Goal: Book appointment/travel/reservation

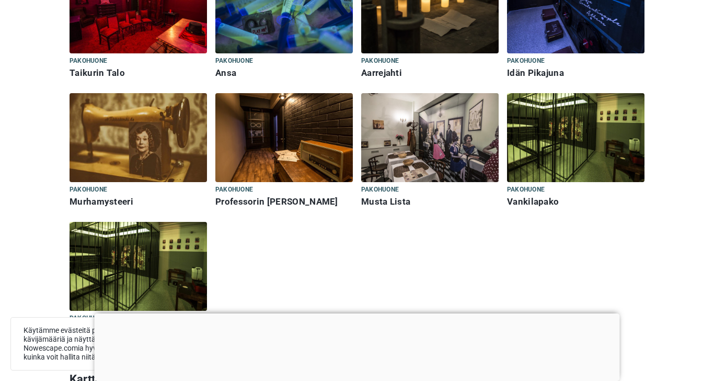
scroll to position [406, 0]
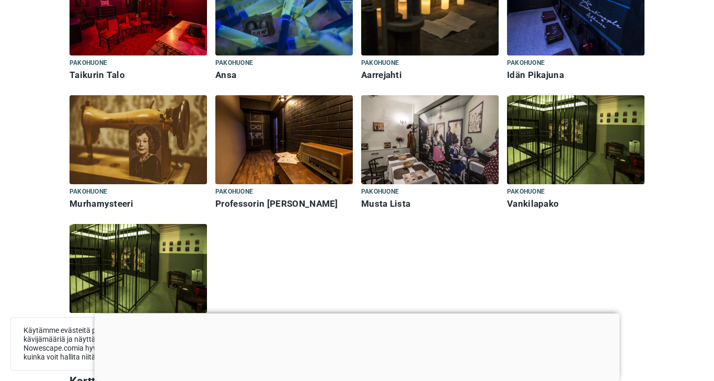
click at [602, 149] on img at bounding box center [576, 139] width 138 height 89
click at [529, 198] on h6 "Vankilapako" at bounding box center [576, 203] width 138 height 11
click at [530, 208] on h6 "Vankilapako" at bounding box center [576, 203] width 138 height 11
click at [534, 205] on h6 "Vankilapako" at bounding box center [576, 203] width 138 height 11
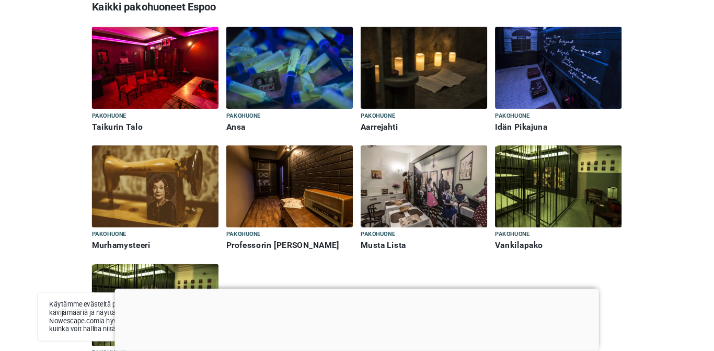
scroll to position [345, 0]
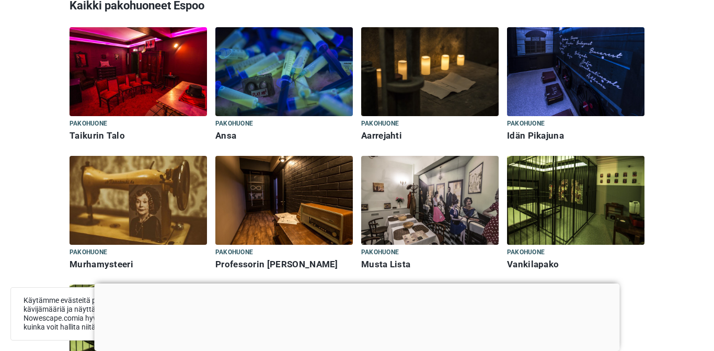
click at [179, 205] on img at bounding box center [139, 200] width 138 height 89
